Goal: Task Accomplishment & Management: Manage account settings

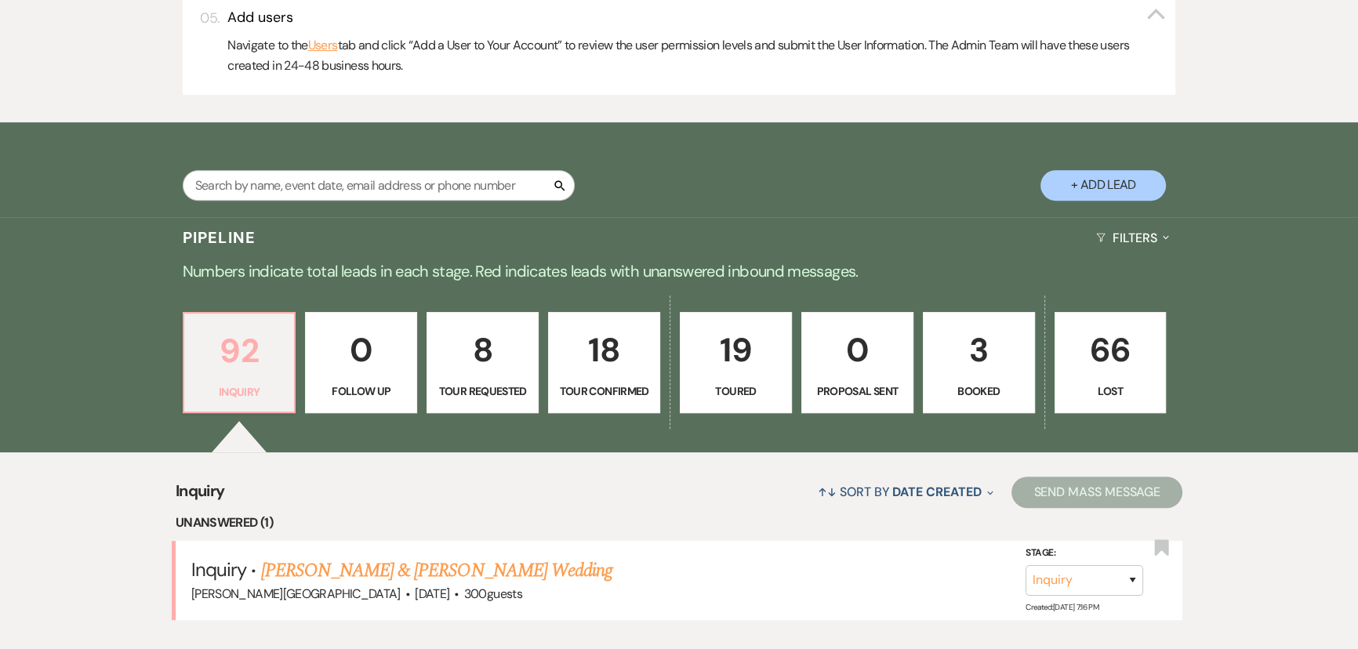
scroll to position [997, 0]
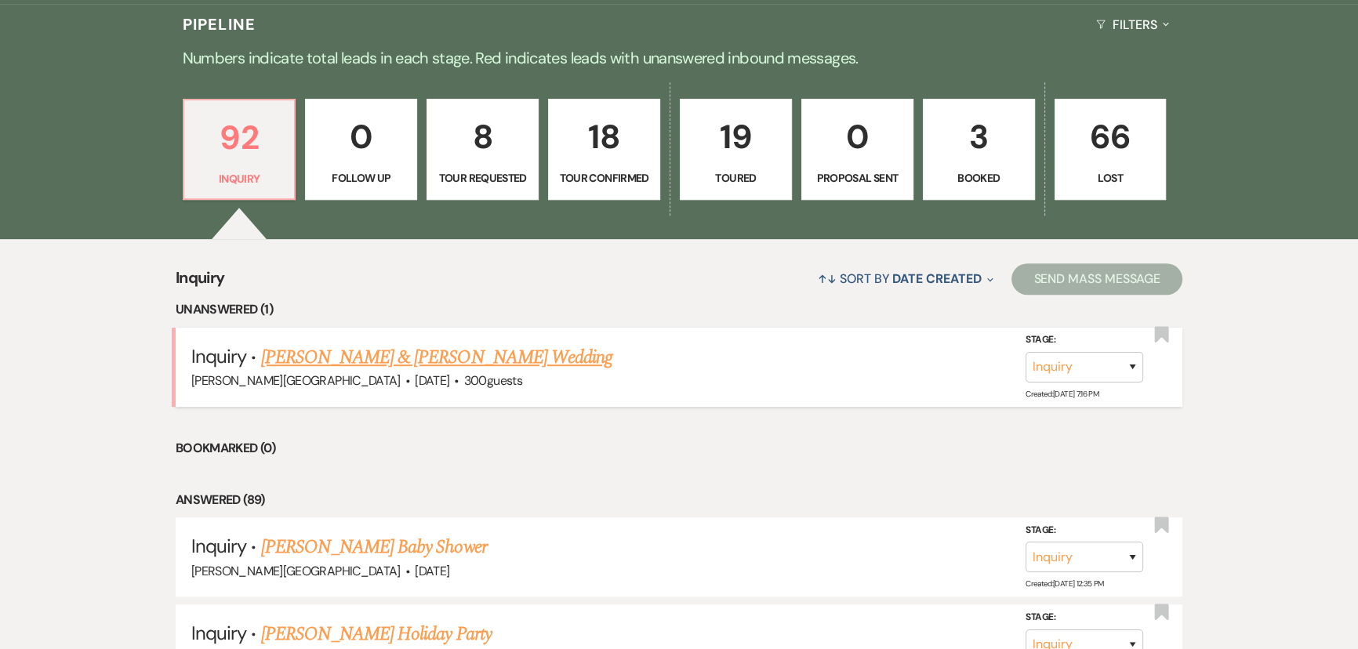
click at [321, 354] on link "[PERSON_NAME] & [PERSON_NAME] Wedding" at bounding box center [436, 357] width 351 height 28
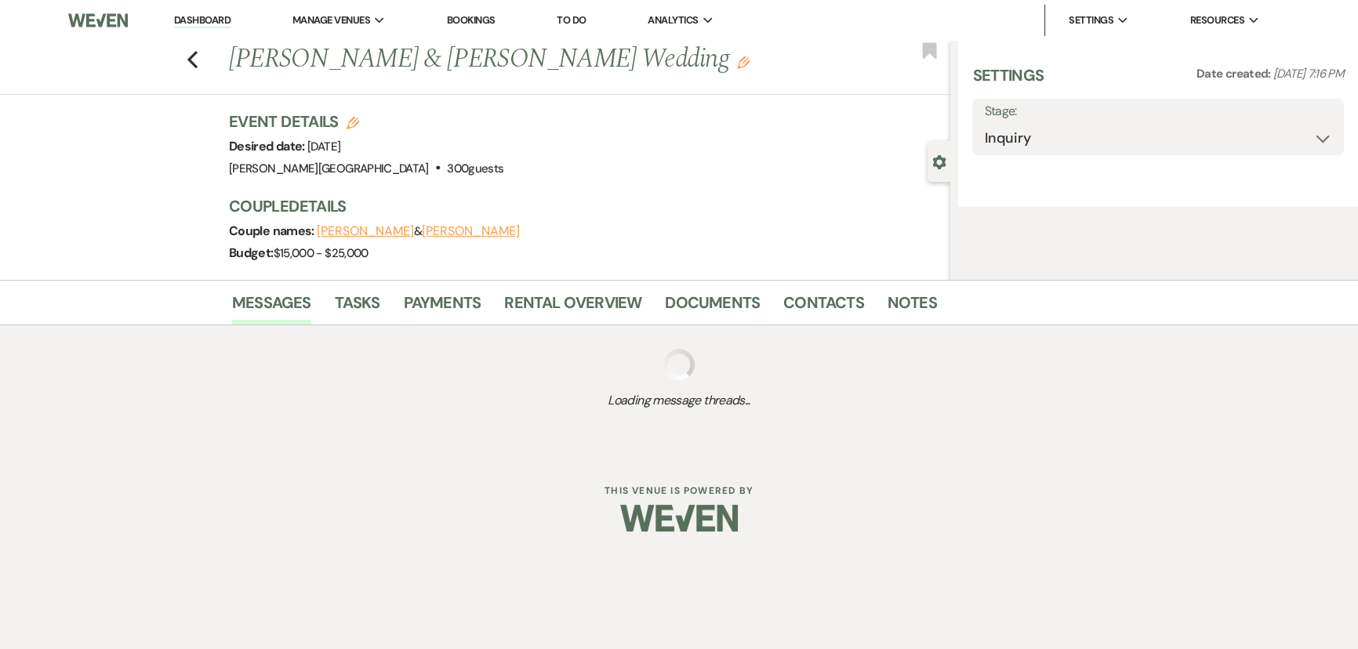
select select "5"
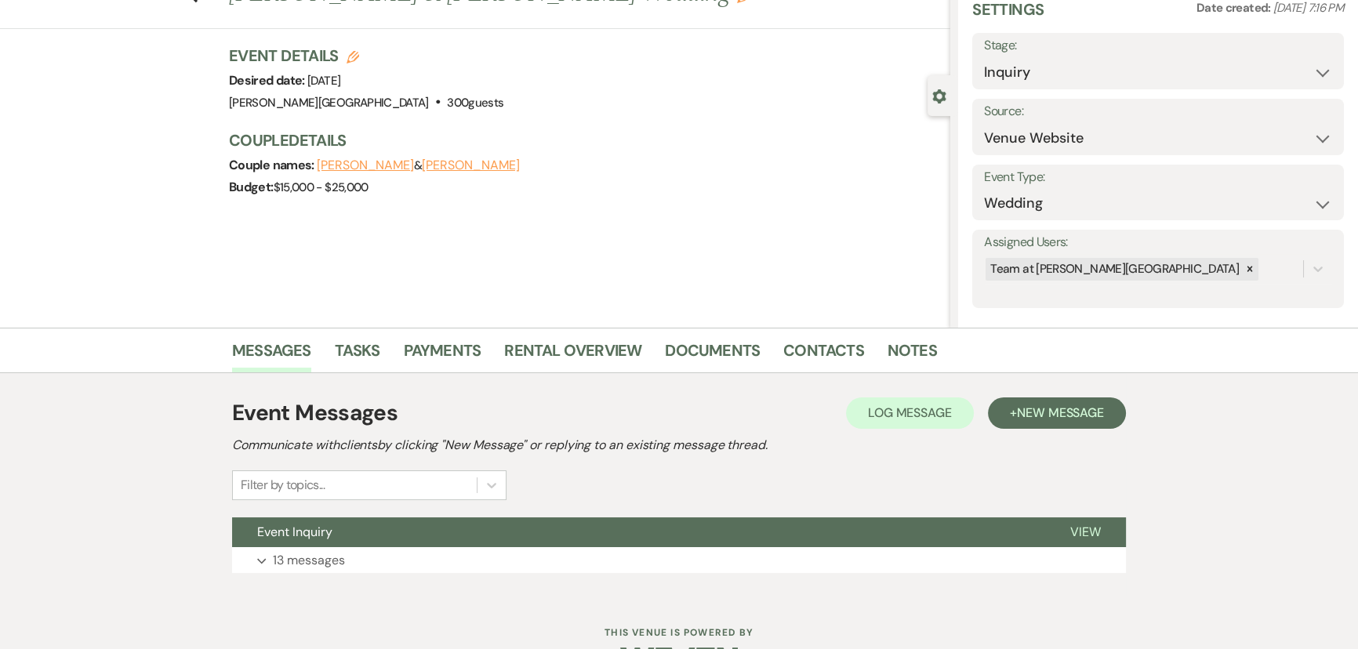
scroll to position [113, 0]
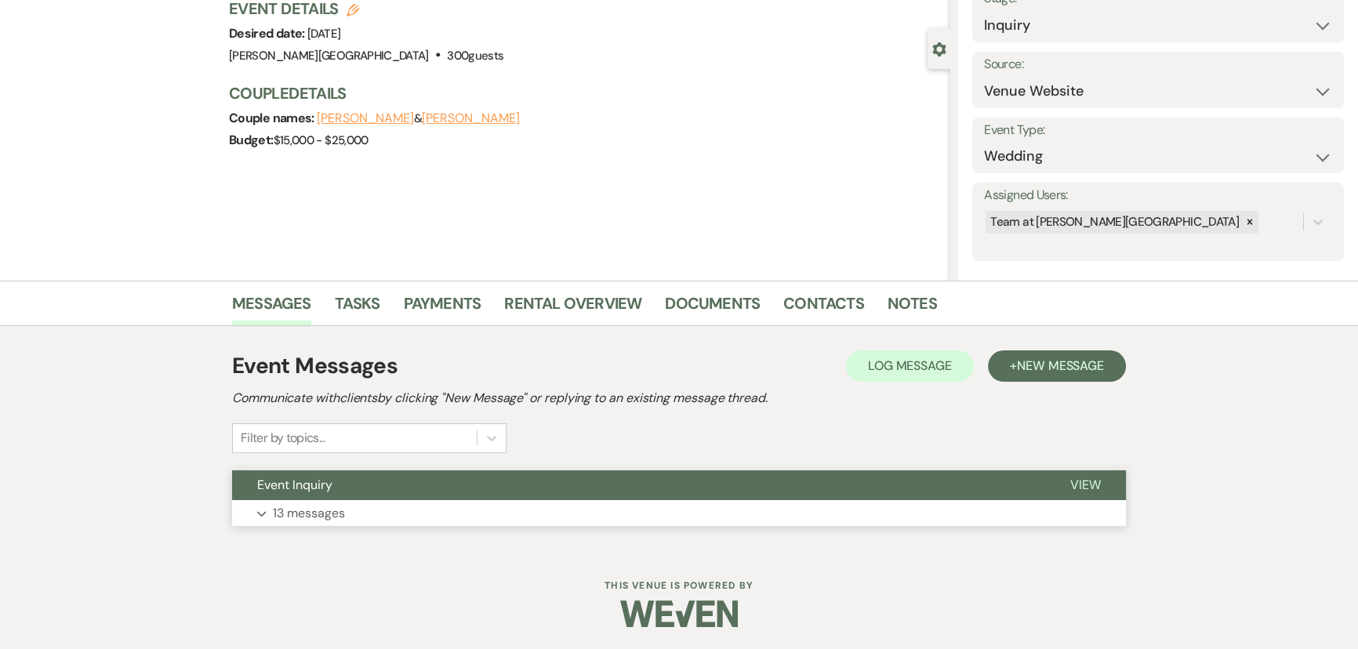
click at [255, 516] on button "Expand 13 messages" at bounding box center [679, 513] width 894 height 27
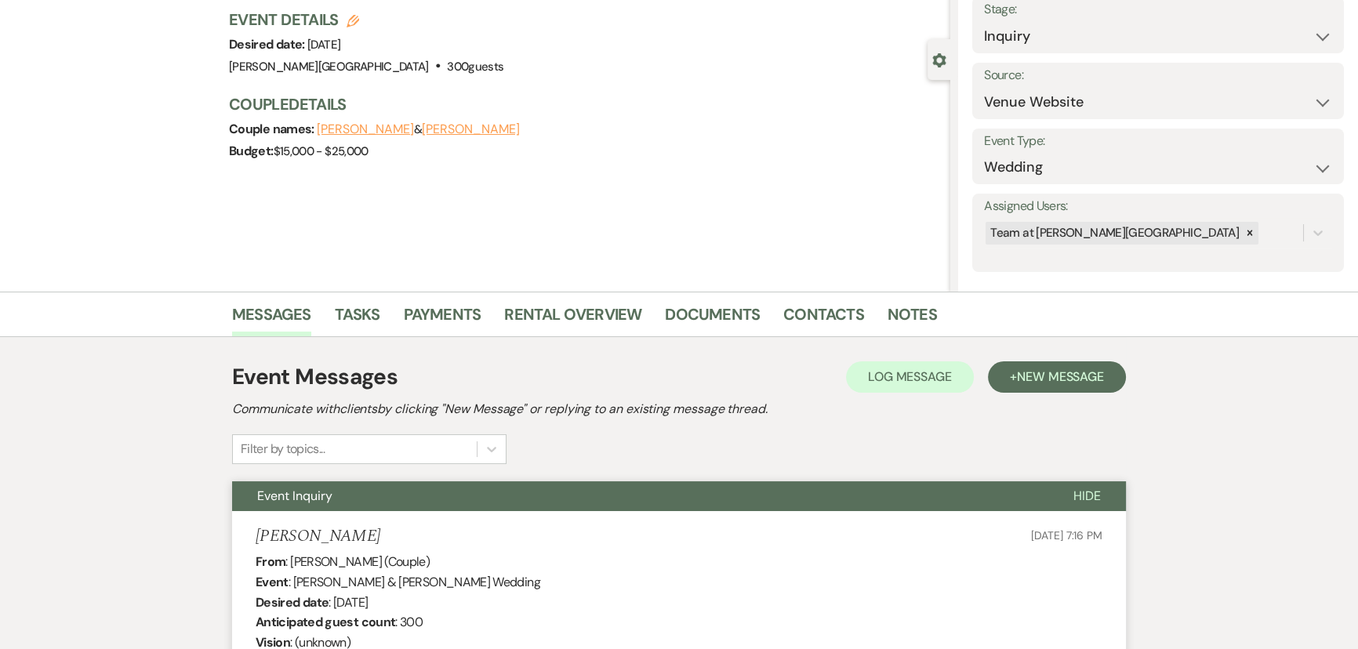
scroll to position [0, 0]
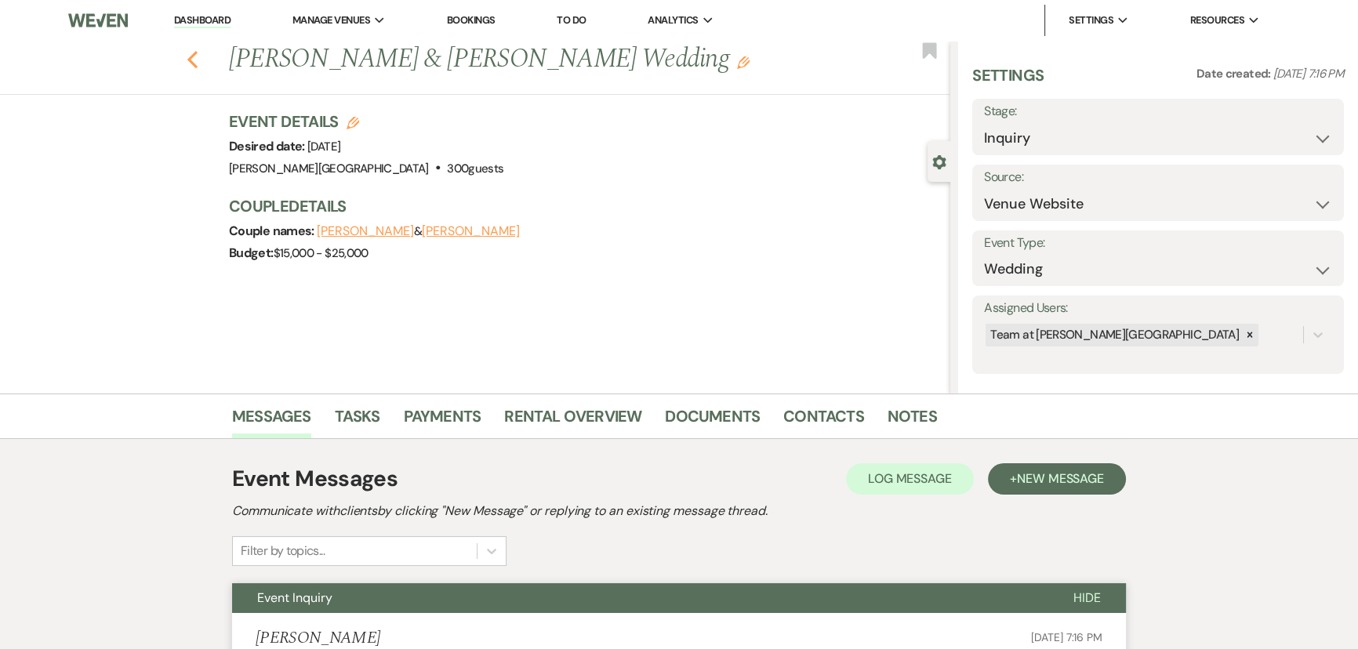
click at [194, 66] on icon "Previous" at bounding box center [193, 59] width 12 height 19
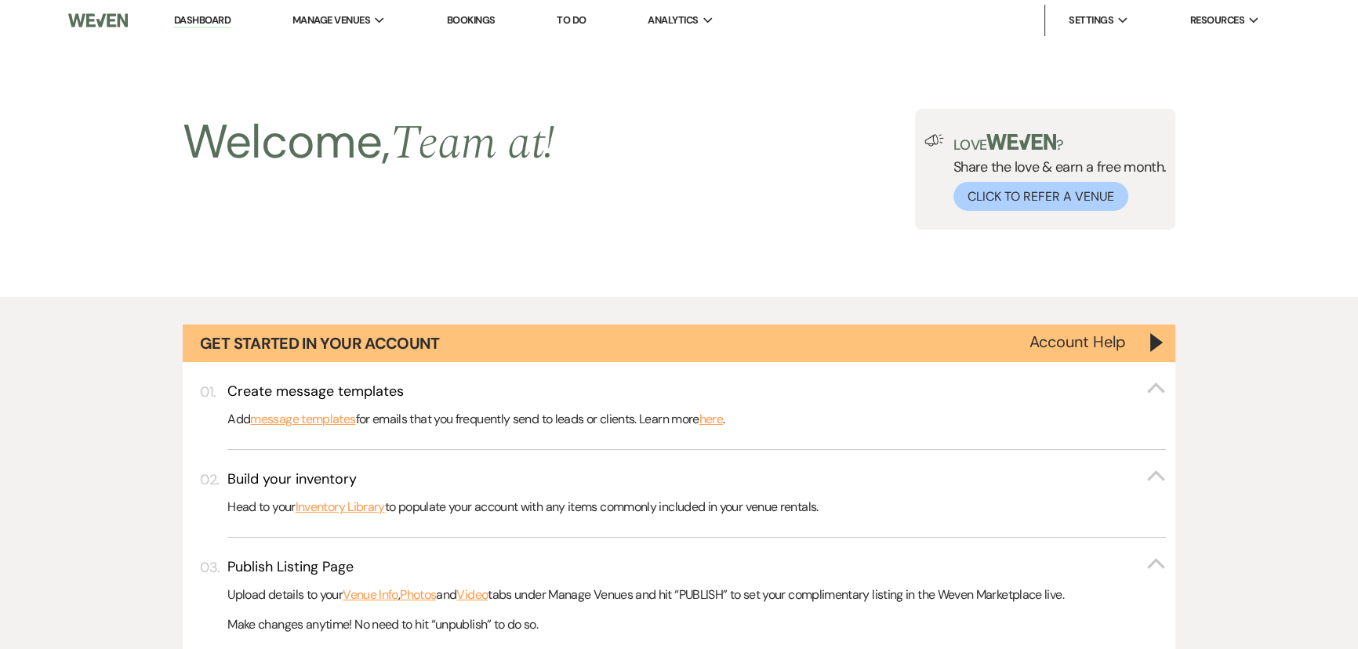
scroll to position [997, 0]
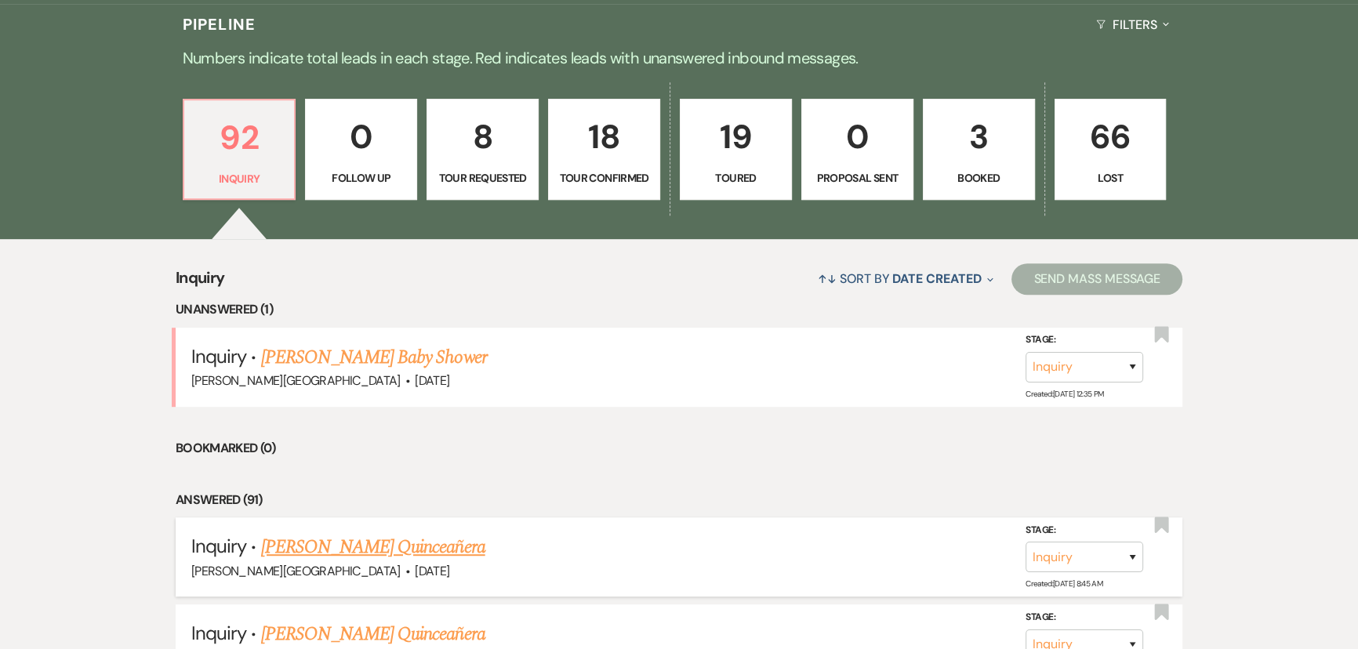
click at [405, 537] on link "[PERSON_NAME] Quinceañera" at bounding box center [373, 547] width 224 height 28
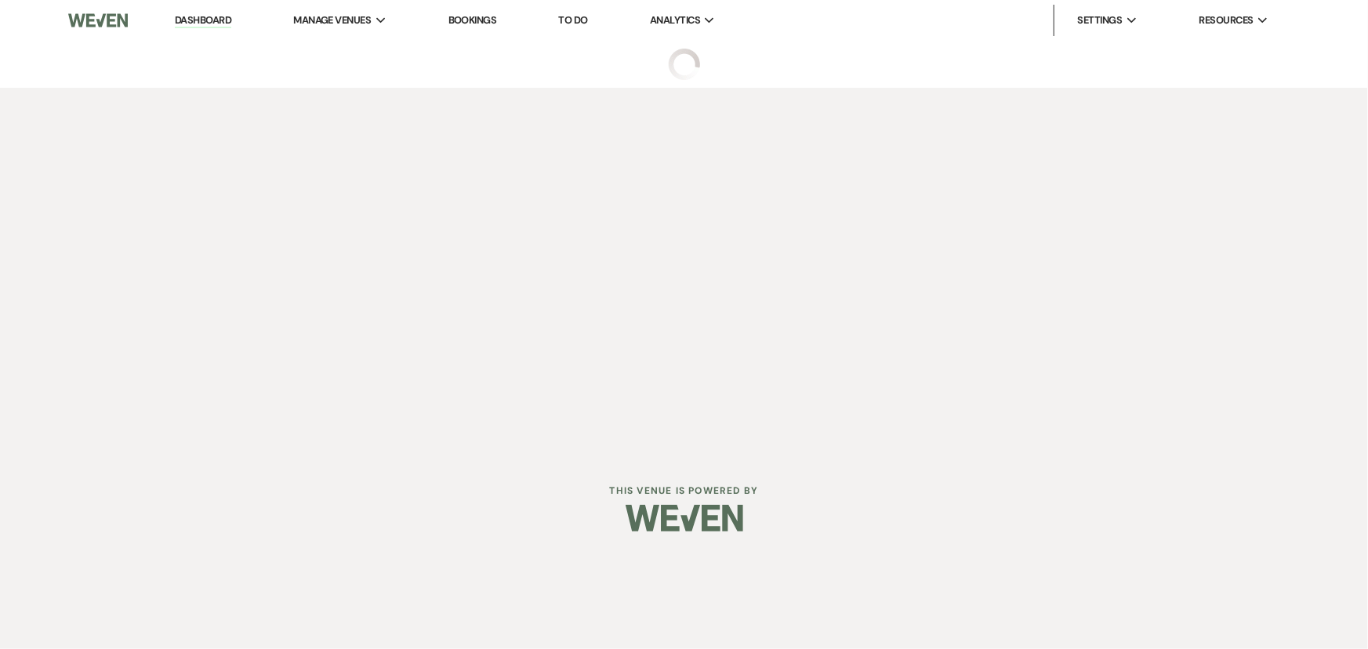
select select "5"
select select "15"
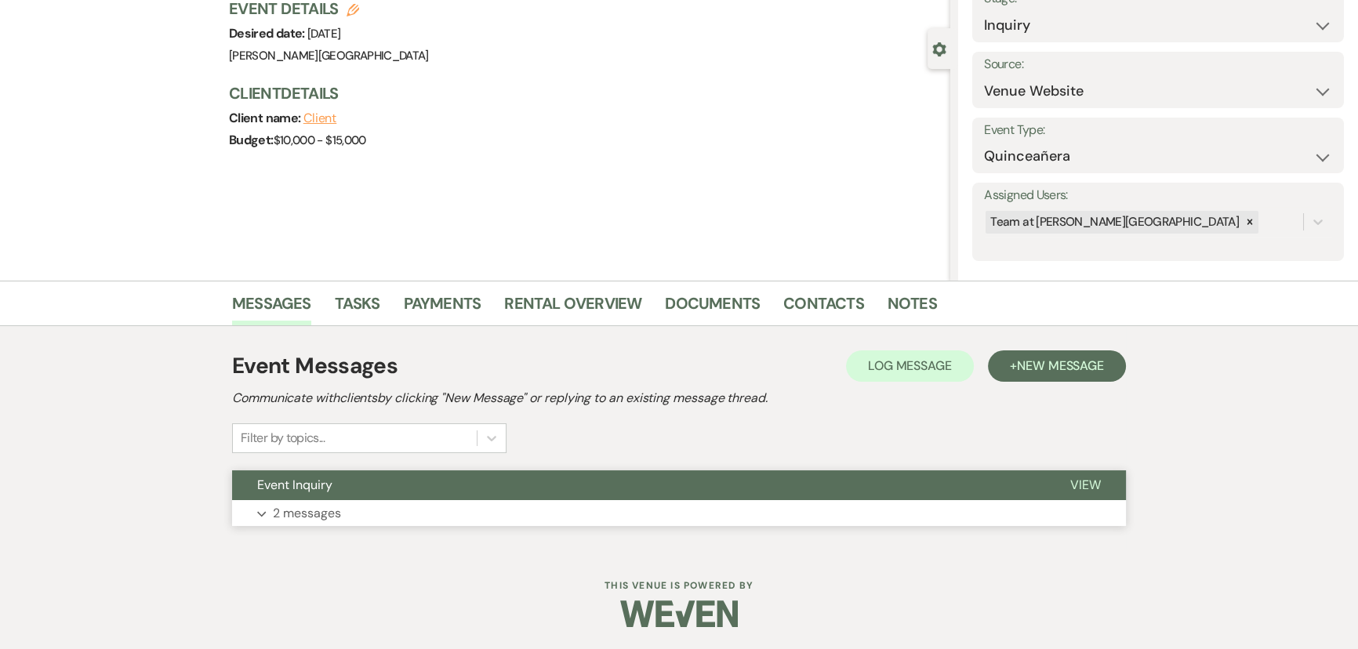
click at [287, 510] on p "2 messages" at bounding box center [307, 513] width 68 height 20
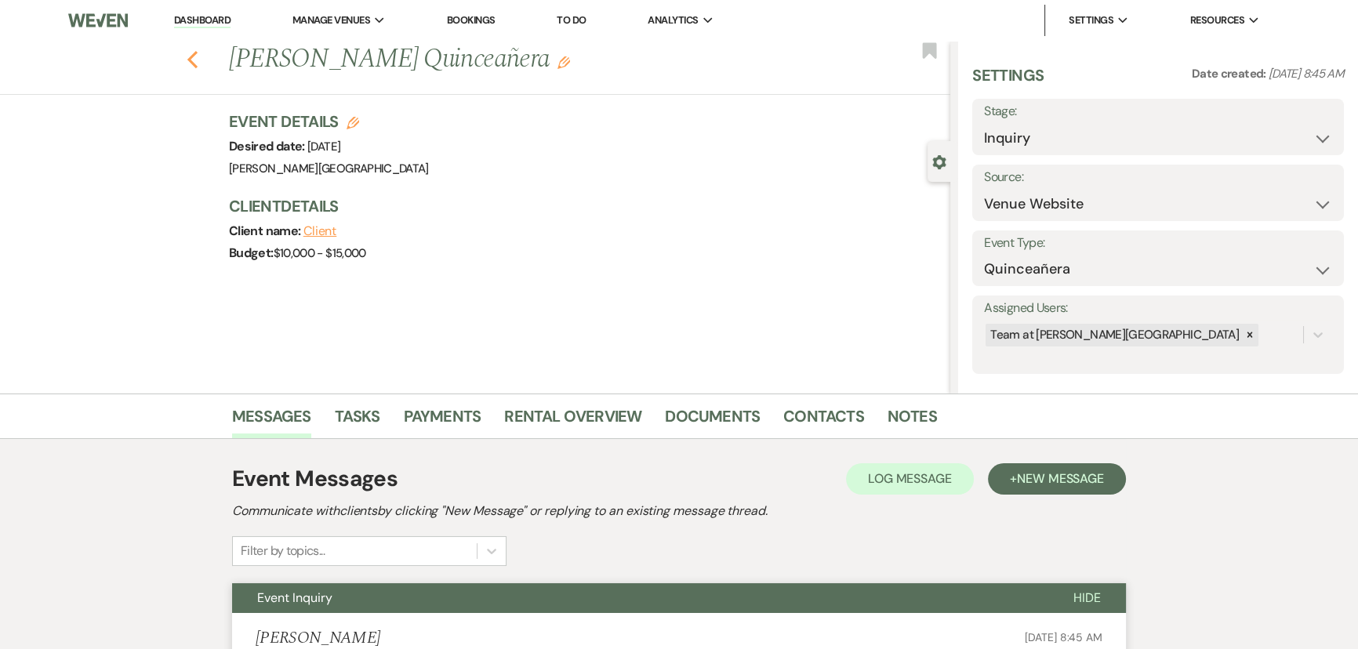
click at [198, 58] on icon "Previous" at bounding box center [193, 59] width 12 height 19
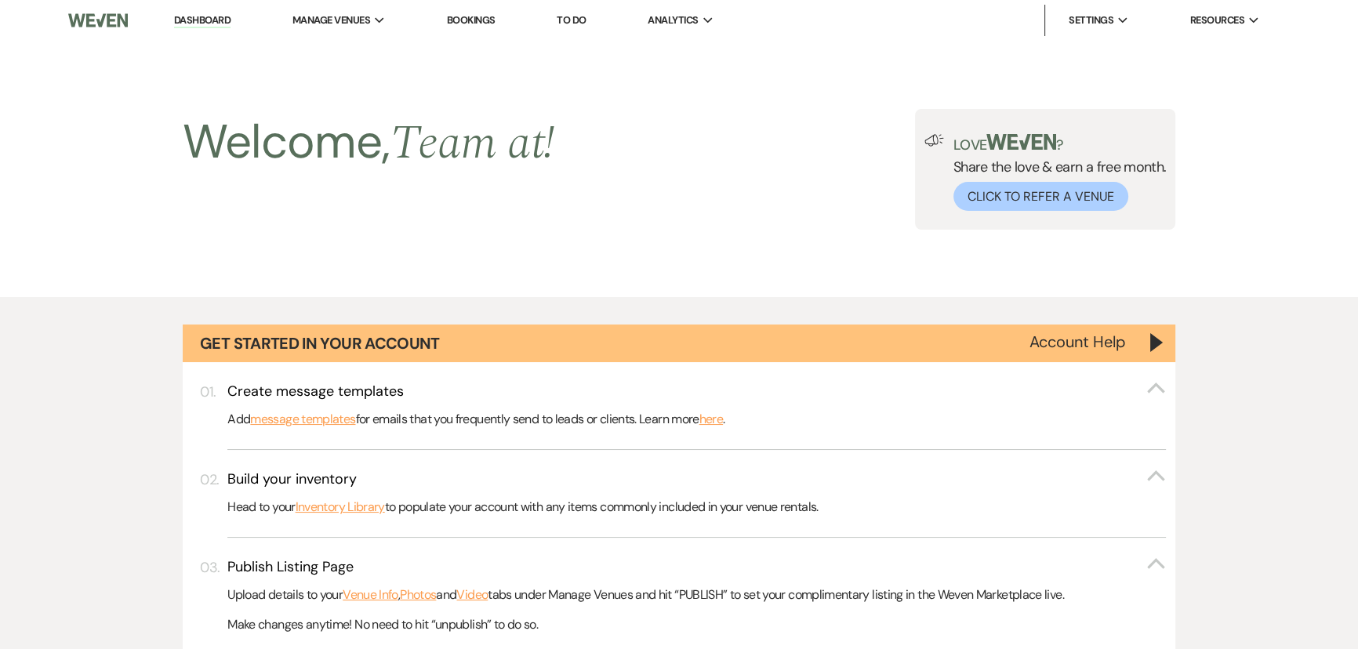
scroll to position [997, 0]
